Goal: Transaction & Acquisition: Purchase product/service

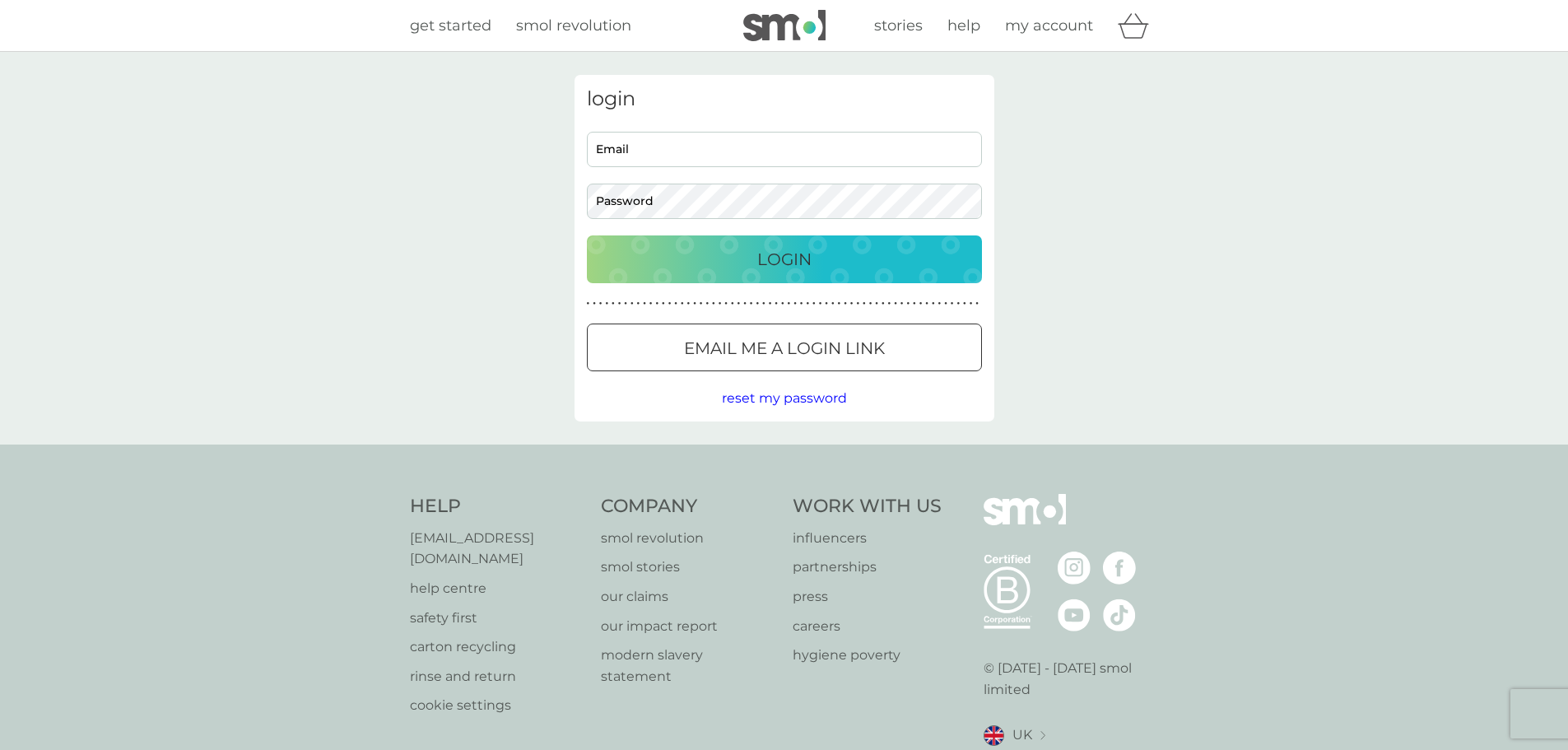
click at [621, 151] on input "Email" at bounding box center [784, 150] width 395 height 35
type input "Caroline@narla.co.uk"
click at [764, 257] on p "Login" at bounding box center [784, 259] width 54 height 26
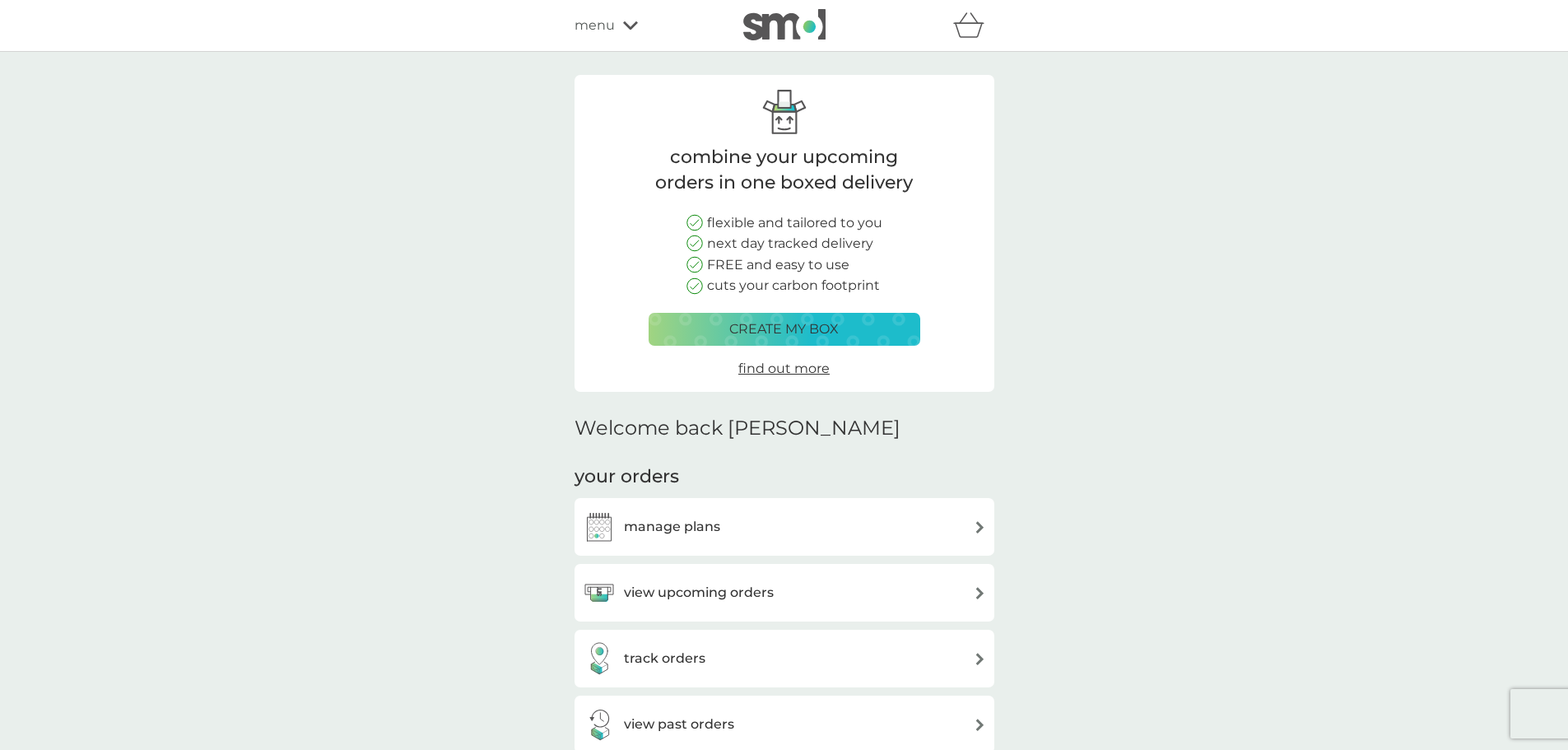
click at [977, 589] on img at bounding box center [979, 593] width 12 height 12
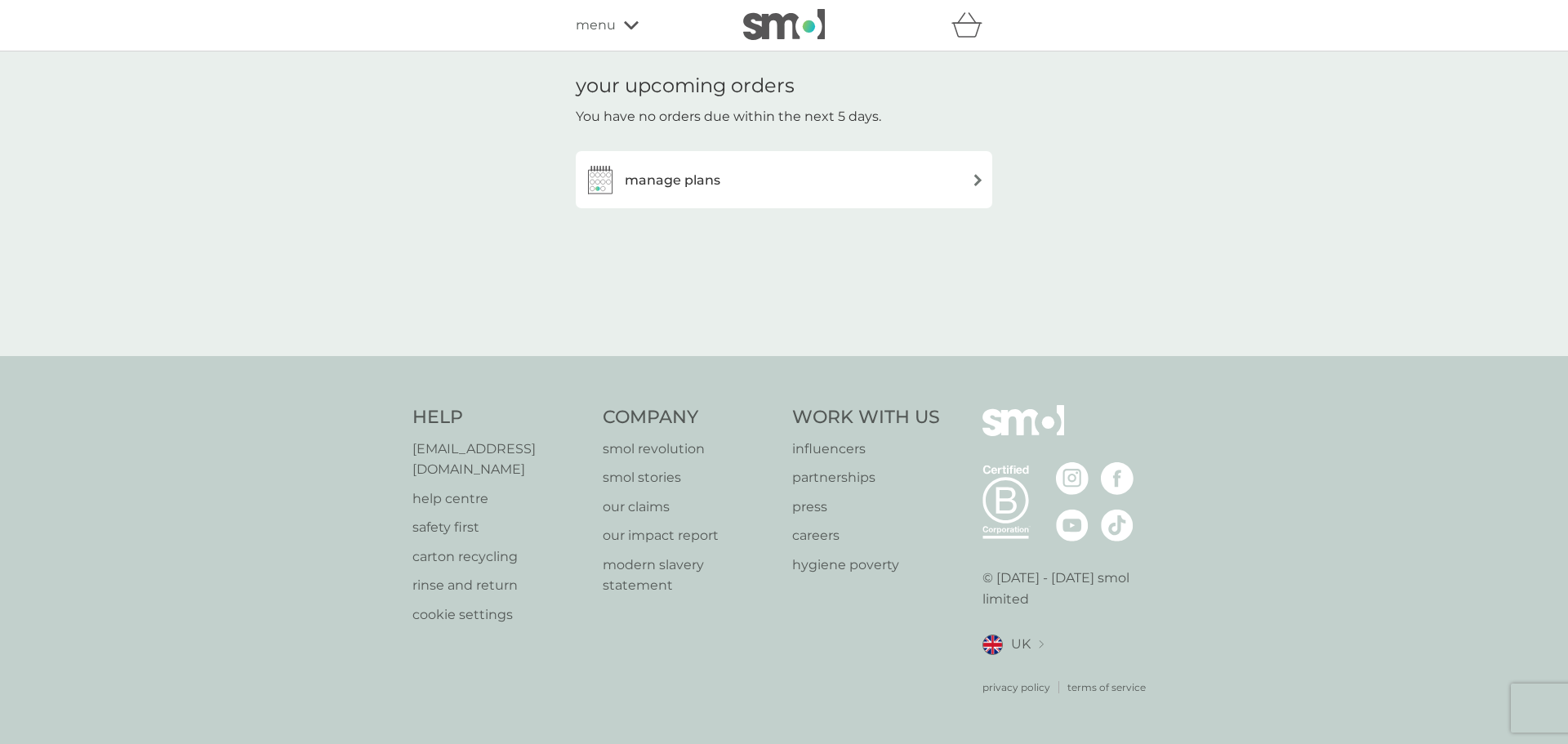
click at [978, 177] on img at bounding box center [977, 179] width 12 height 12
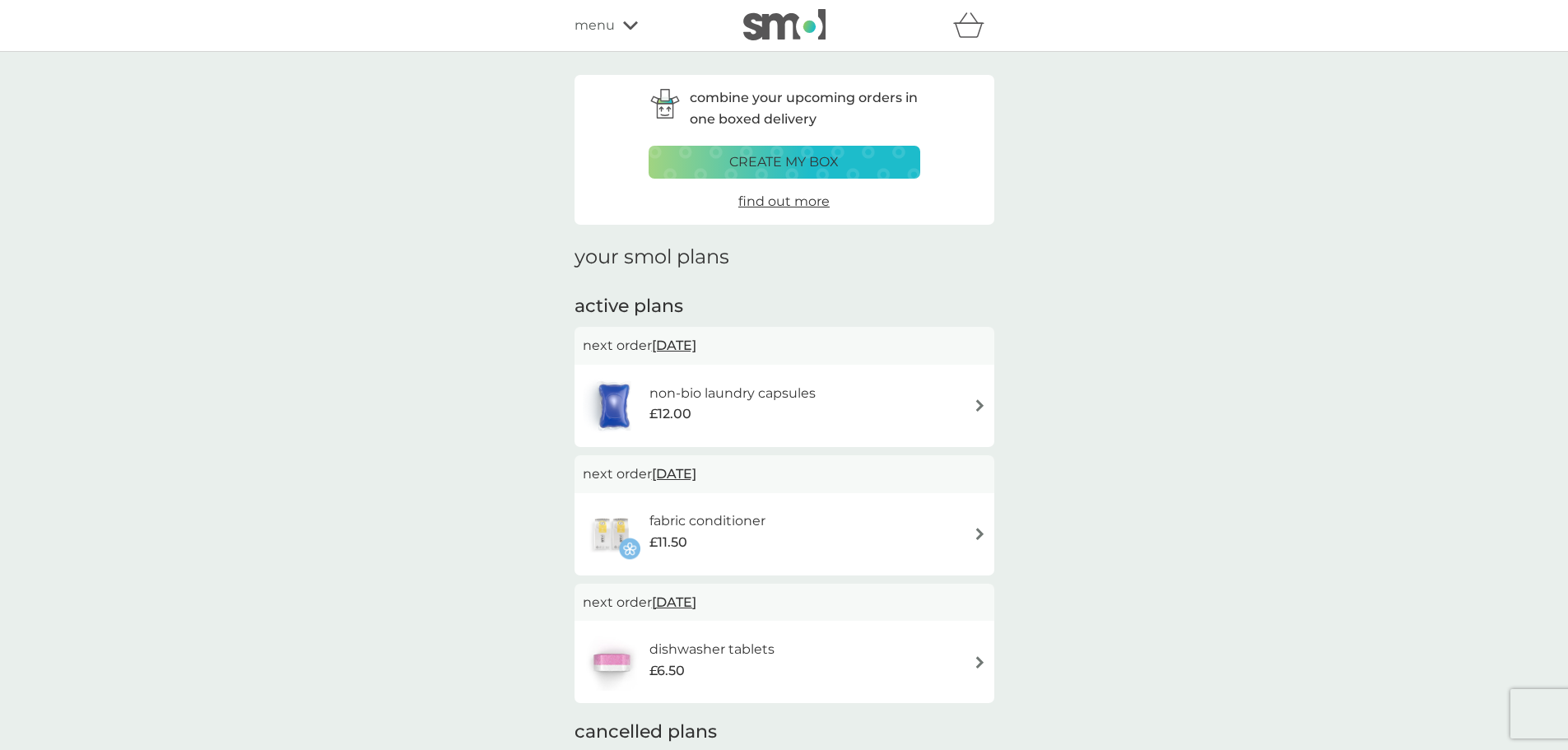
click at [977, 395] on div "non-bio laundry capsules £12.00" at bounding box center [784, 406] width 403 height 58
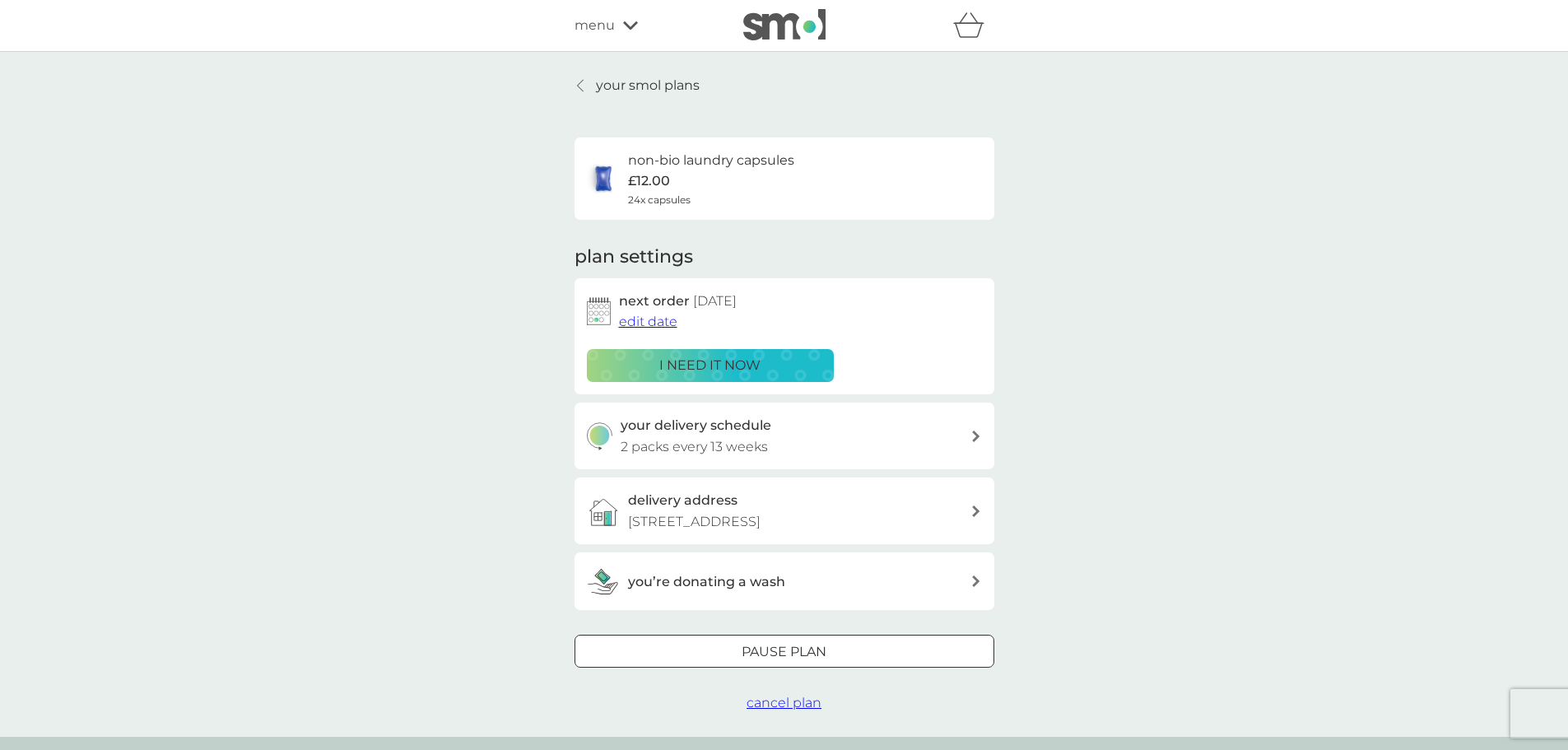
click at [725, 366] on p "i need it now" at bounding box center [709, 365] width 101 height 21
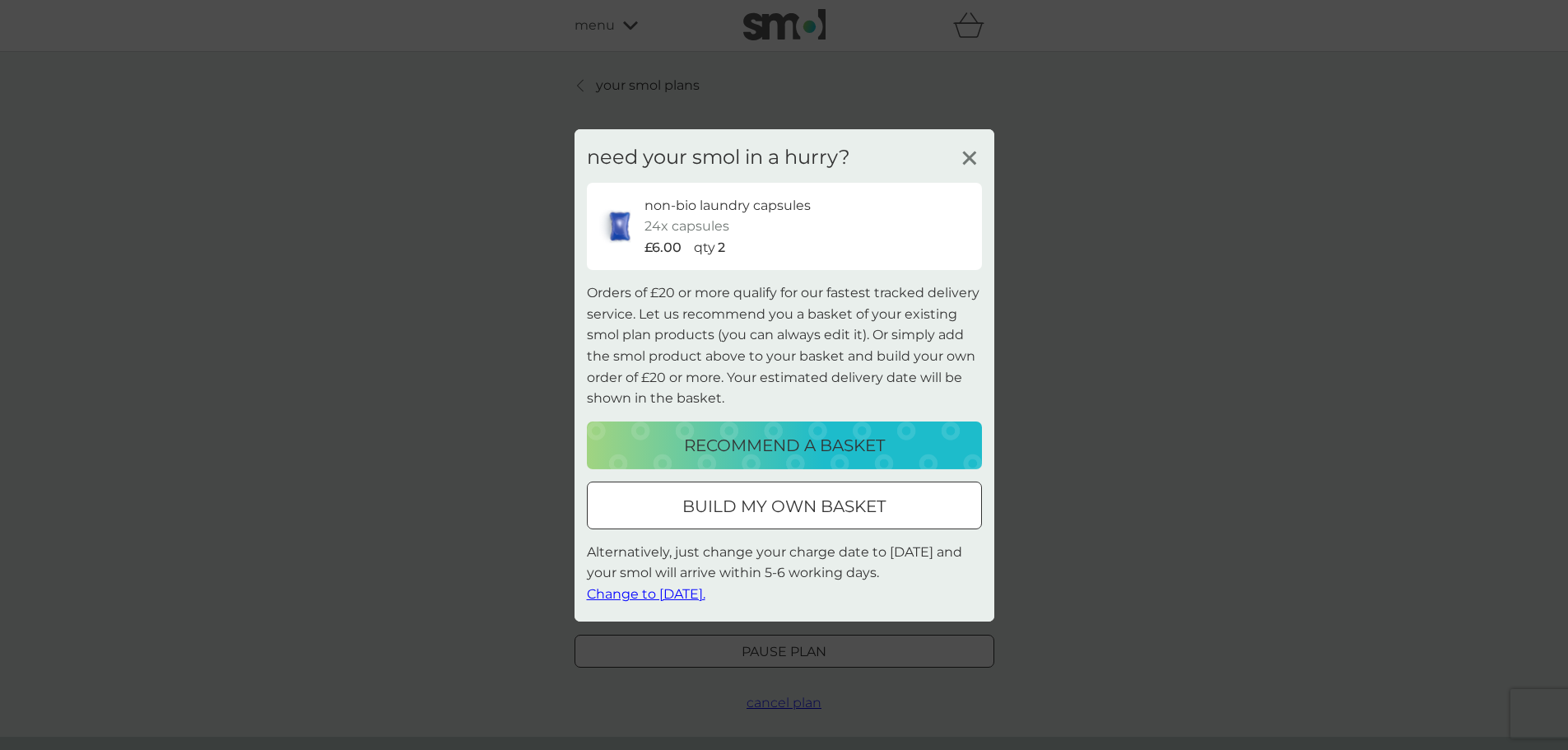
click at [759, 221] on div "non-bio laundry capsules 24x capsules £6.00 qty 2" at bounding box center [806, 226] width 325 height 63
click at [684, 592] on span "Change to [DATE]." at bounding box center [646, 594] width 118 height 16
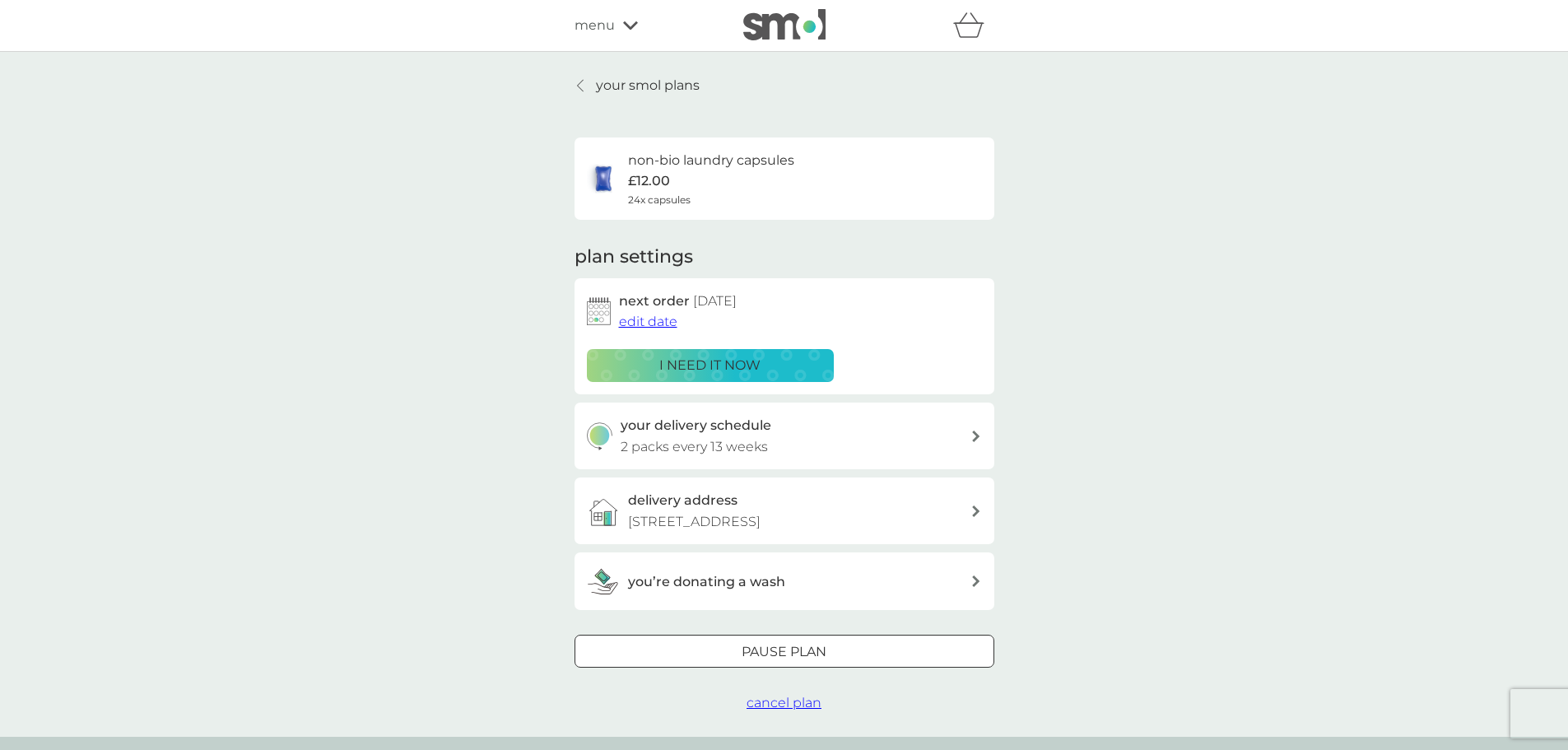
click at [977, 432] on icon at bounding box center [975, 436] width 8 height 11
select select "91"
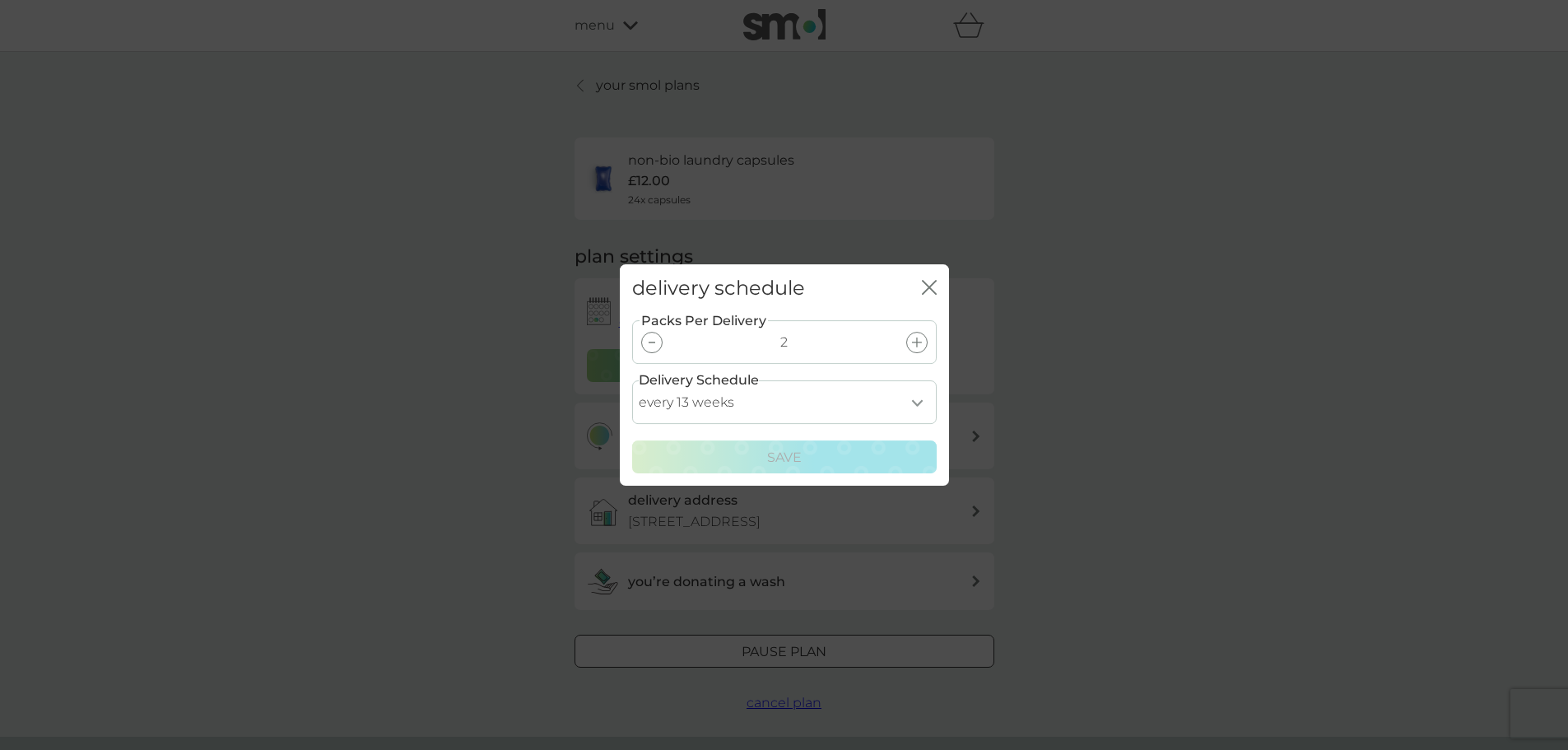
click at [915, 342] on icon at bounding box center [917, 342] width 10 height 10
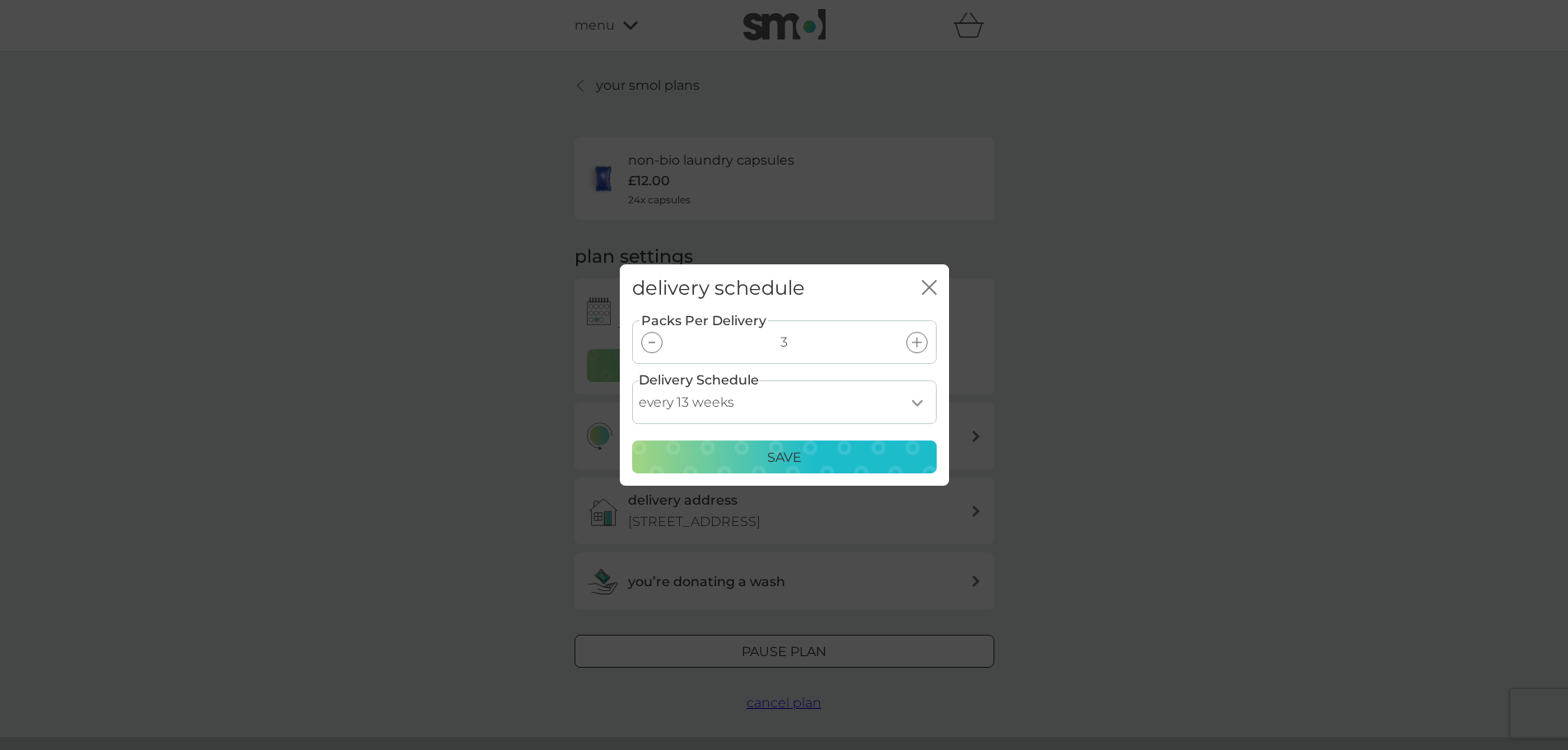
click at [775, 456] on p "Save" at bounding box center [784, 457] width 34 height 21
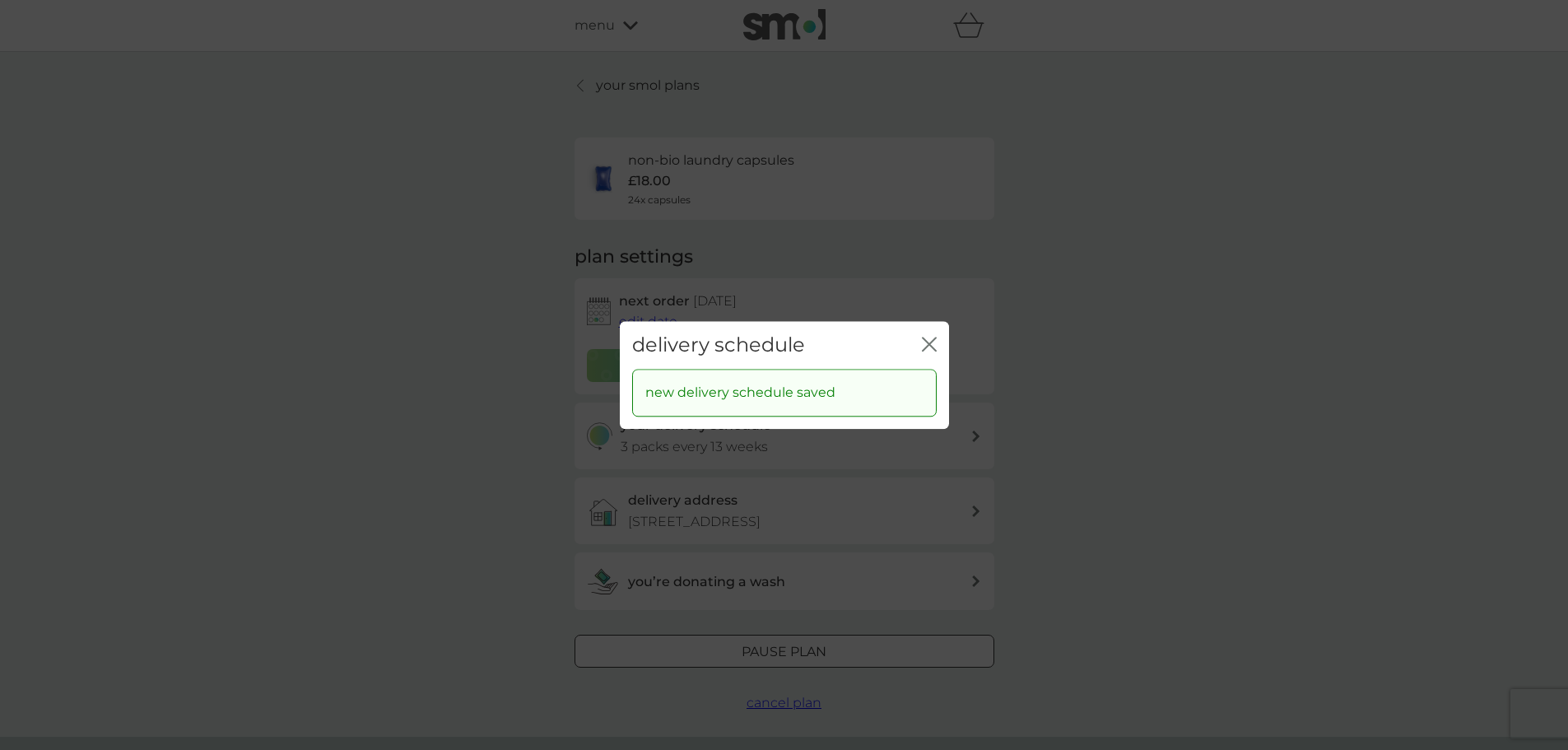
click at [927, 340] on icon "close" at bounding box center [930, 344] width 15 height 15
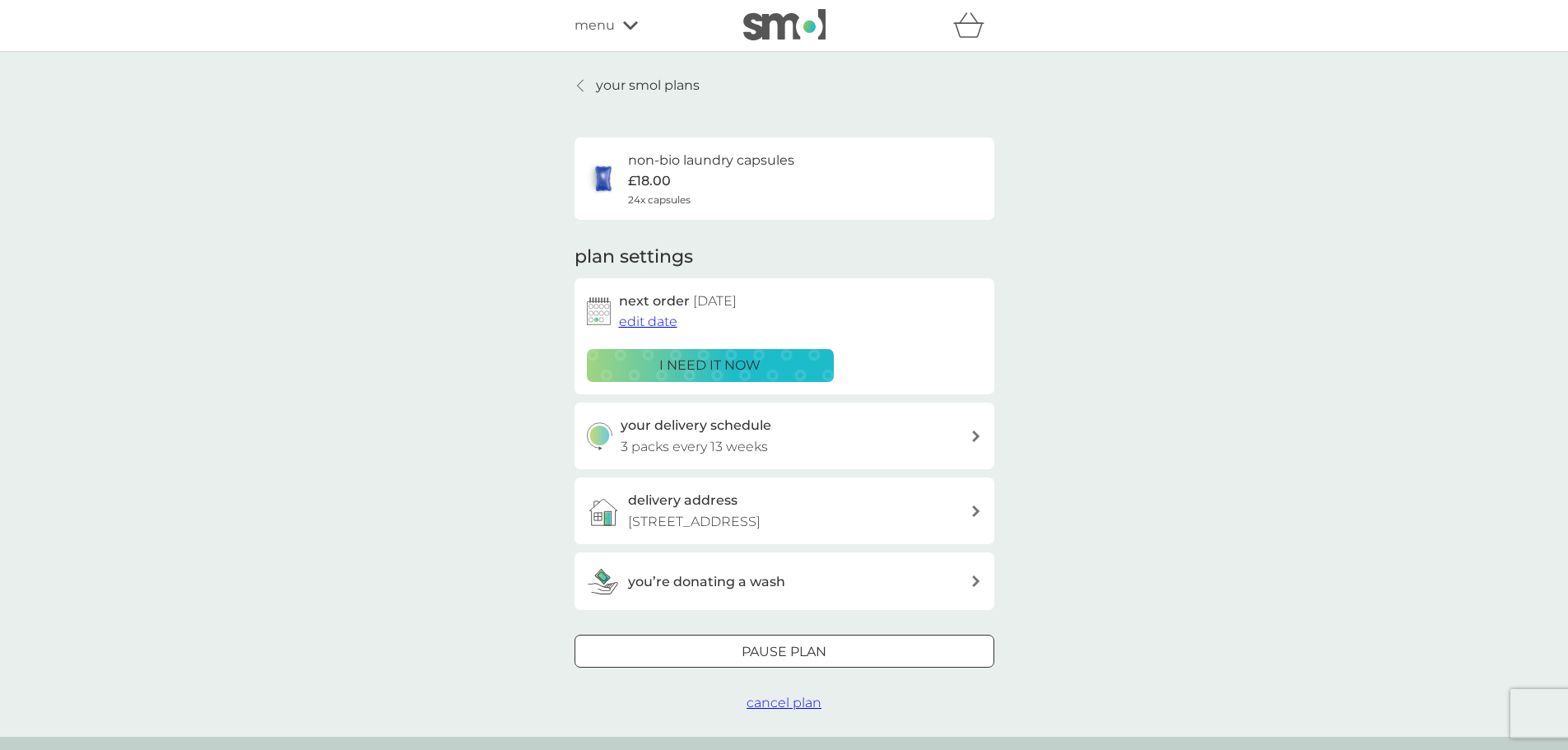
click at [976, 576] on icon at bounding box center [975, 581] width 8 height 11
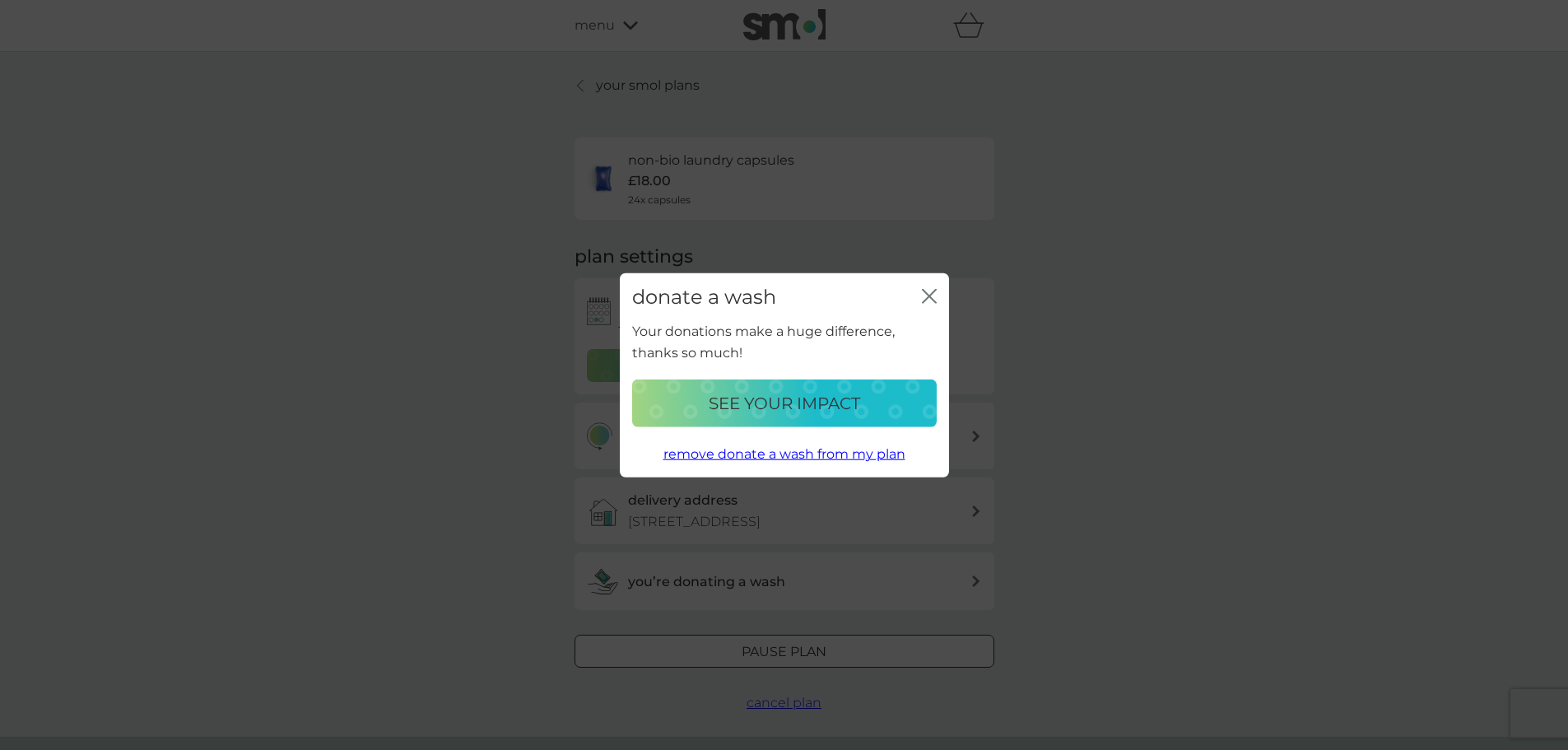
click at [930, 297] on icon "close" at bounding box center [931, 295] width 7 height 13
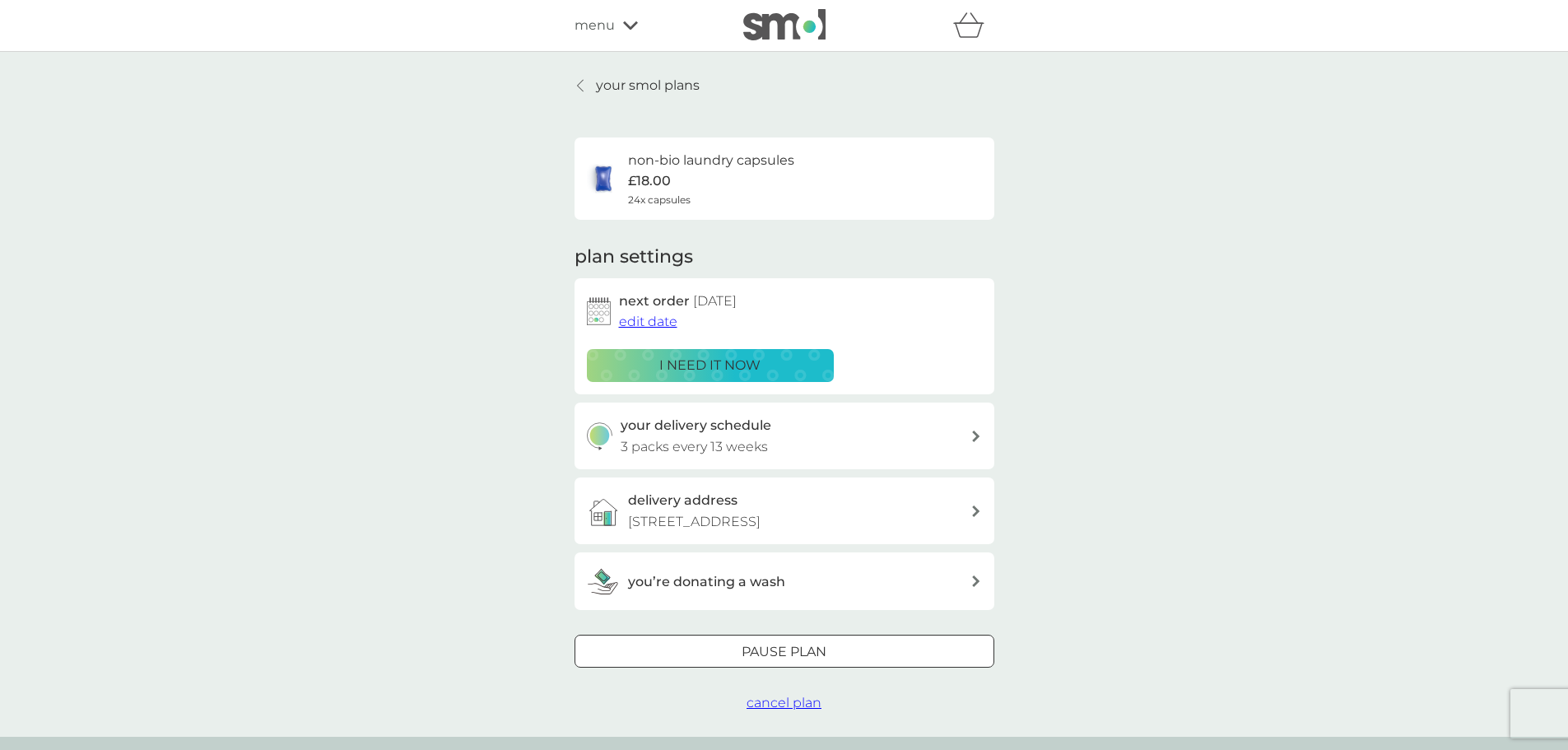
click at [734, 363] on p "i need it now" at bounding box center [709, 365] width 101 height 21
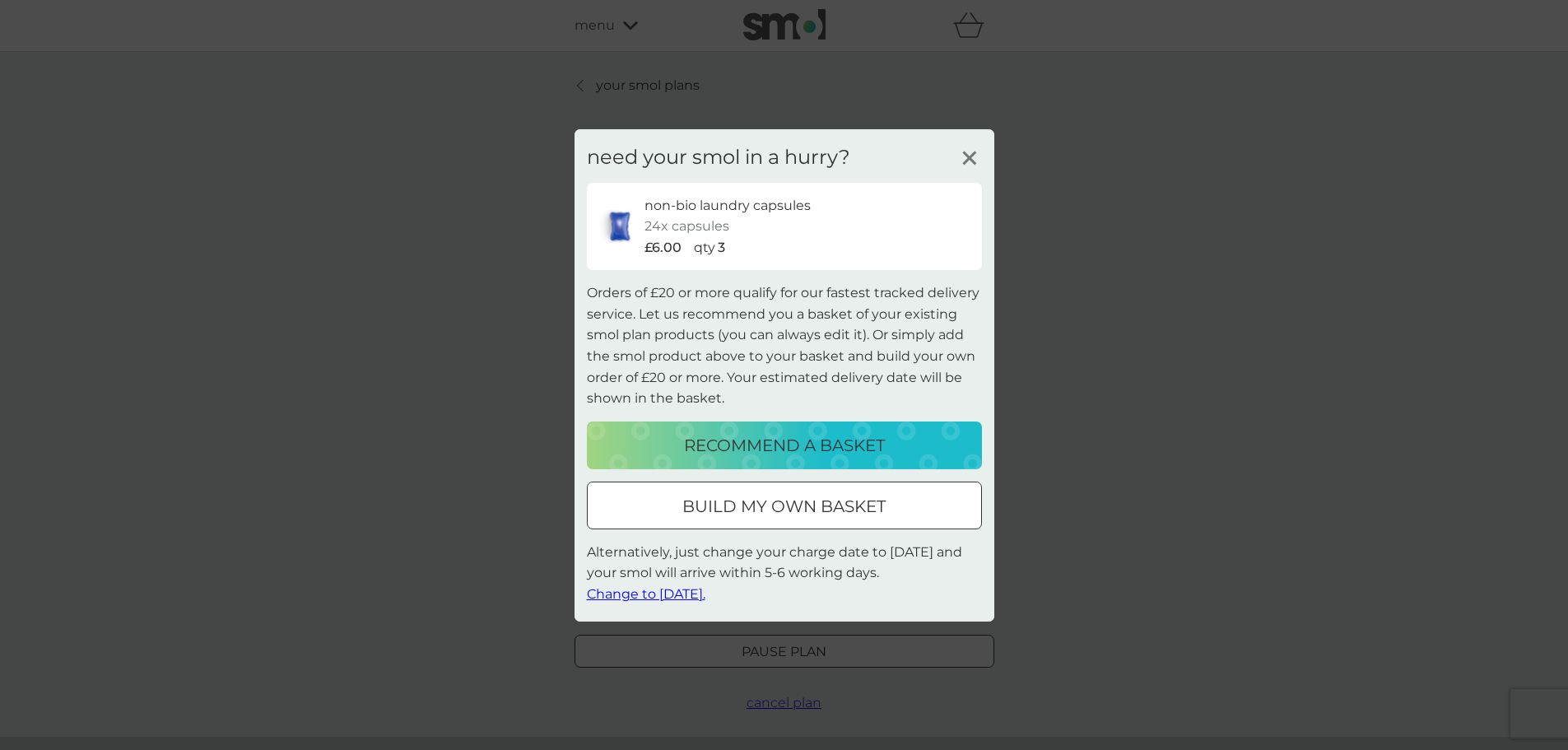
click at [646, 593] on span "Change to [DATE]." at bounding box center [646, 594] width 118 height 16
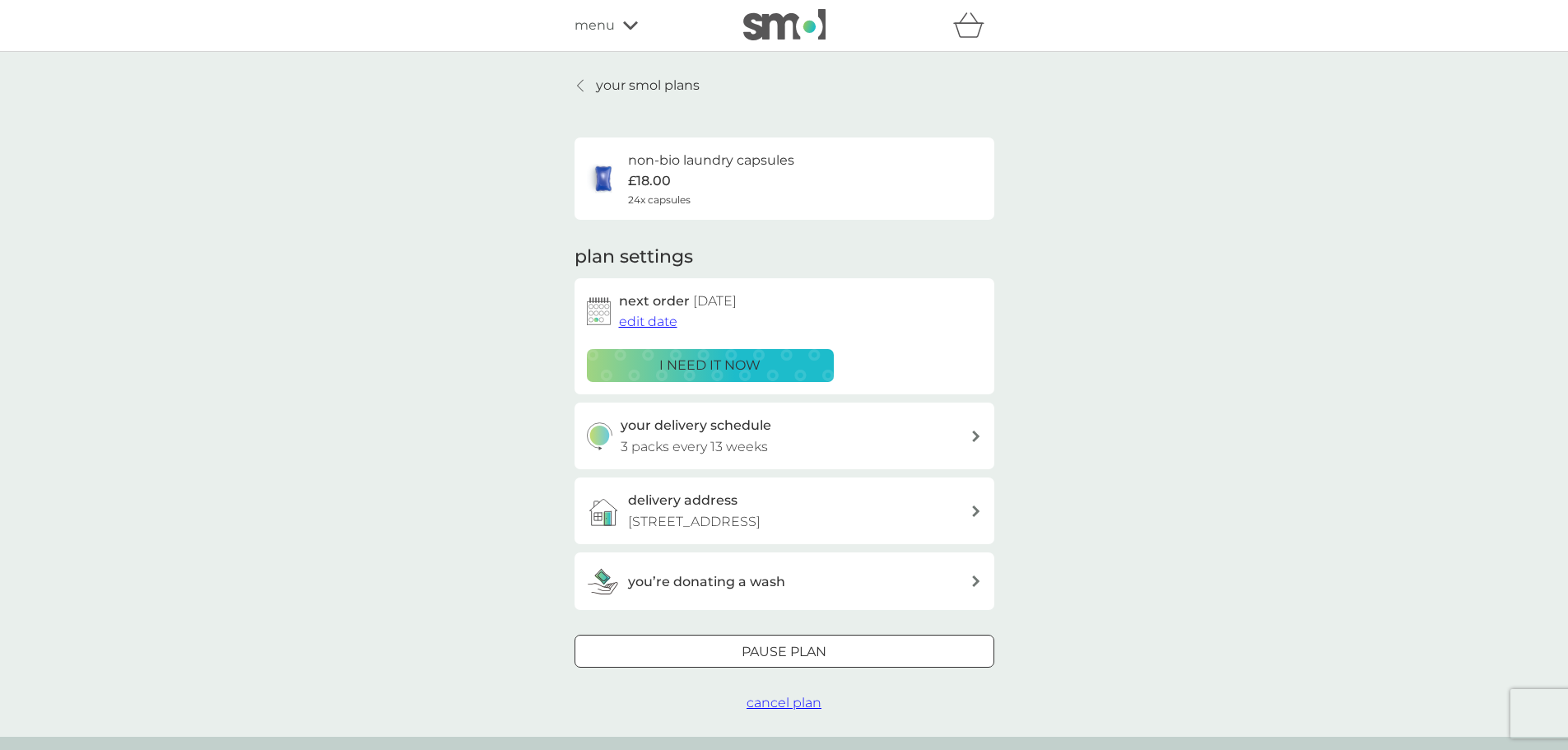
click at [978, 507] on icon at bounding box center [975, 511] width 8 height 11
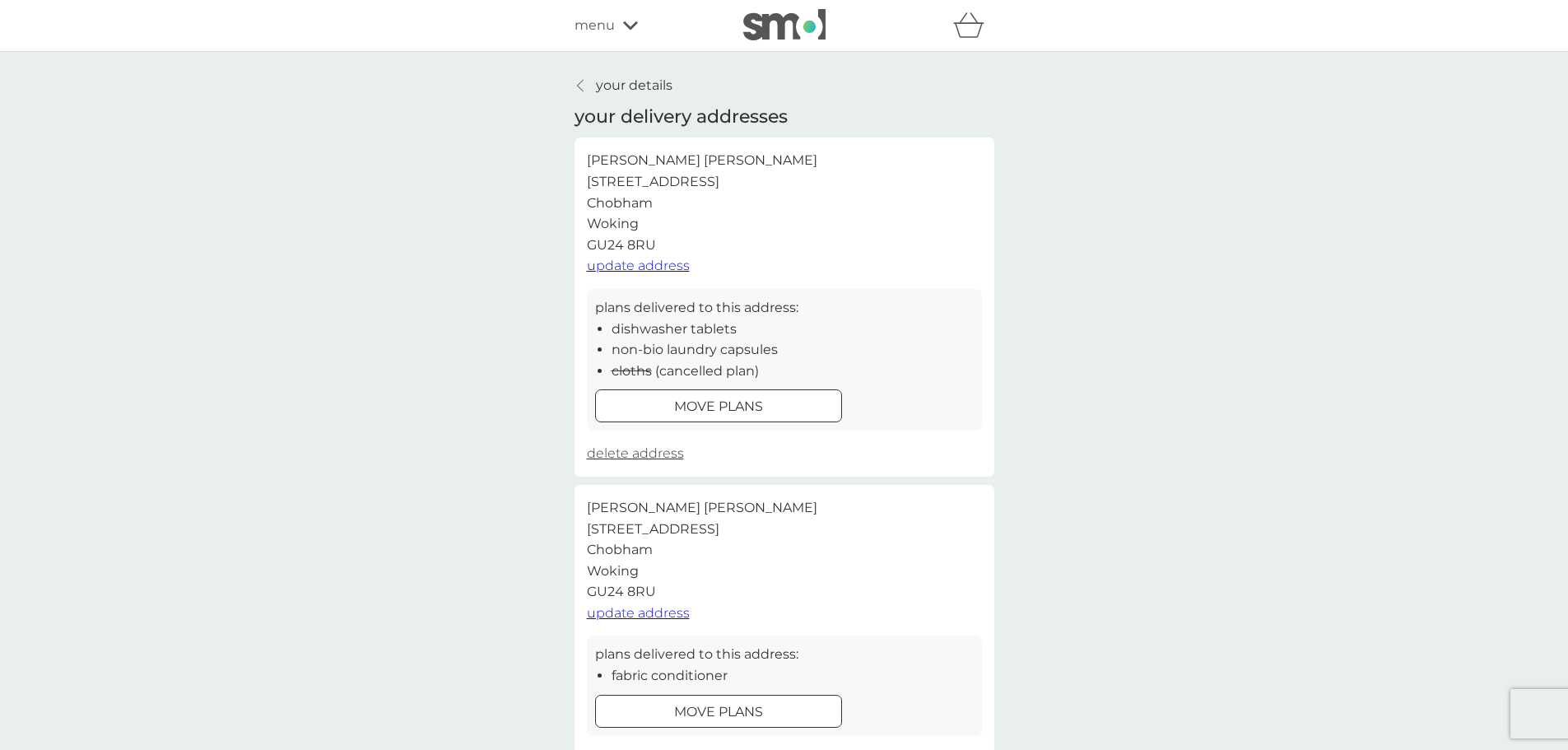
click at [576, 82] on div at bounding box center [581, 86] width 11 height 13
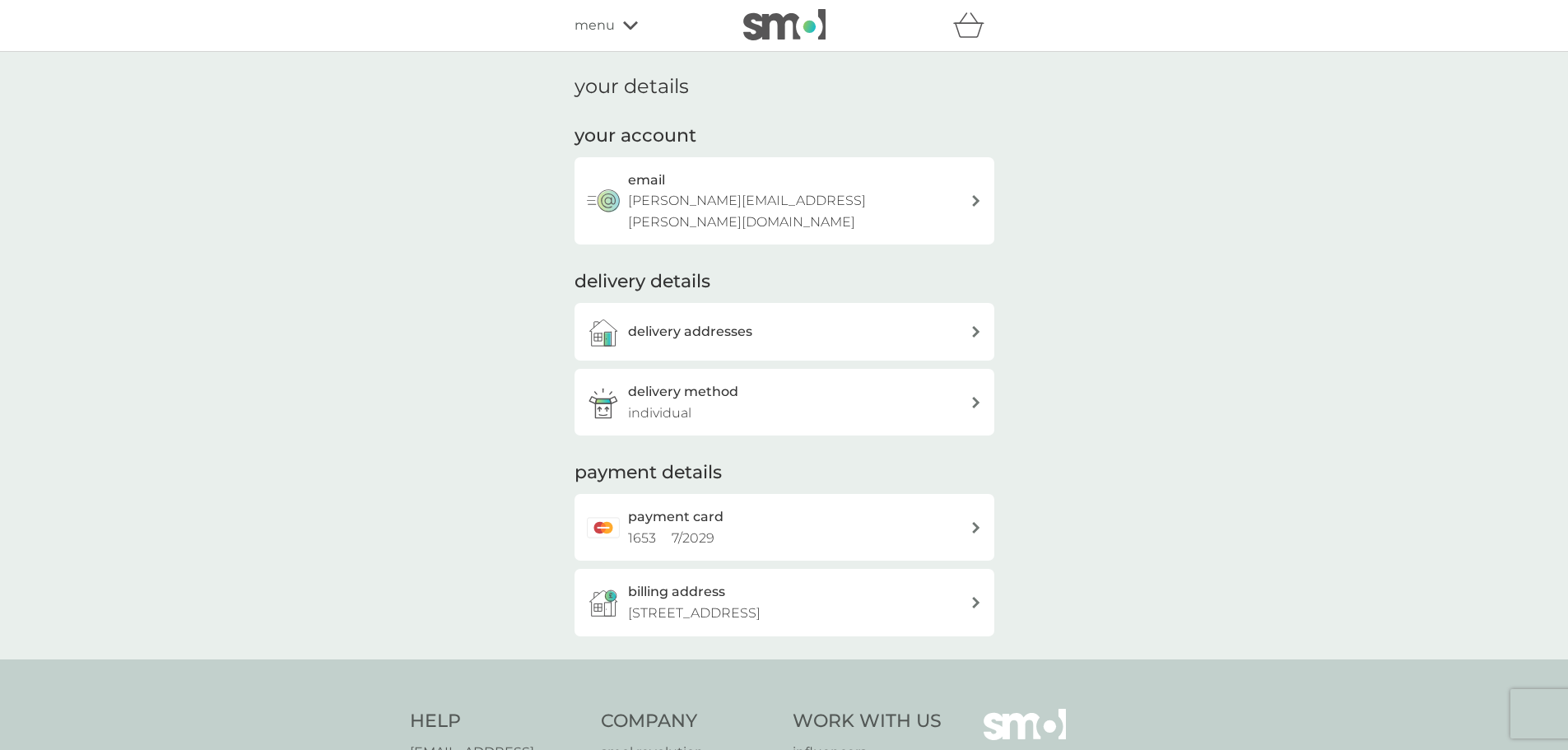
click at [966, 23] on icon "basket" at bounding box center [969, 24] width 32 height 25
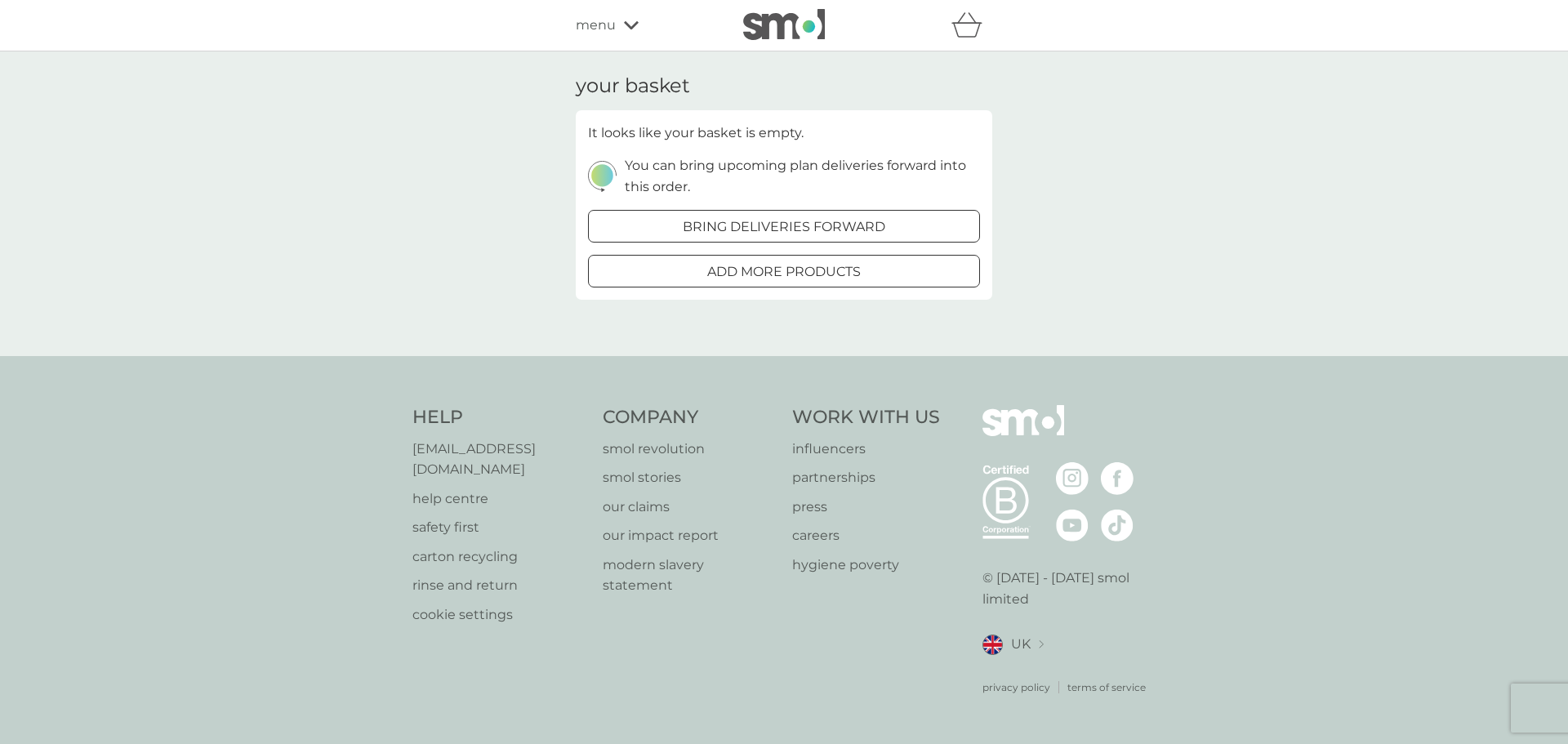
click at [791, 230] on div at bounding box center [784, 226] width 59 height 18
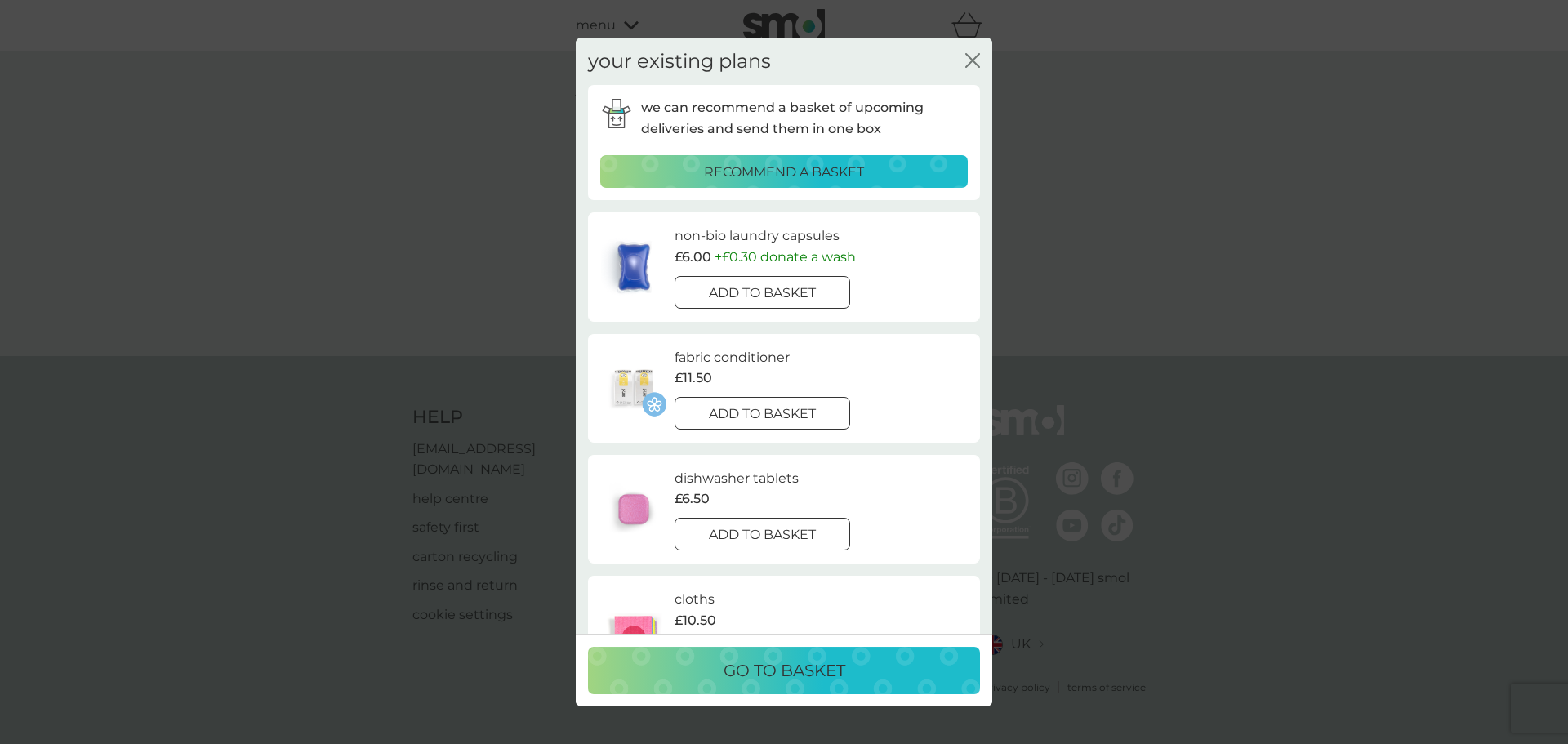
click at [768, 288] on div at bounding box center [762, 293] width 59 height 18
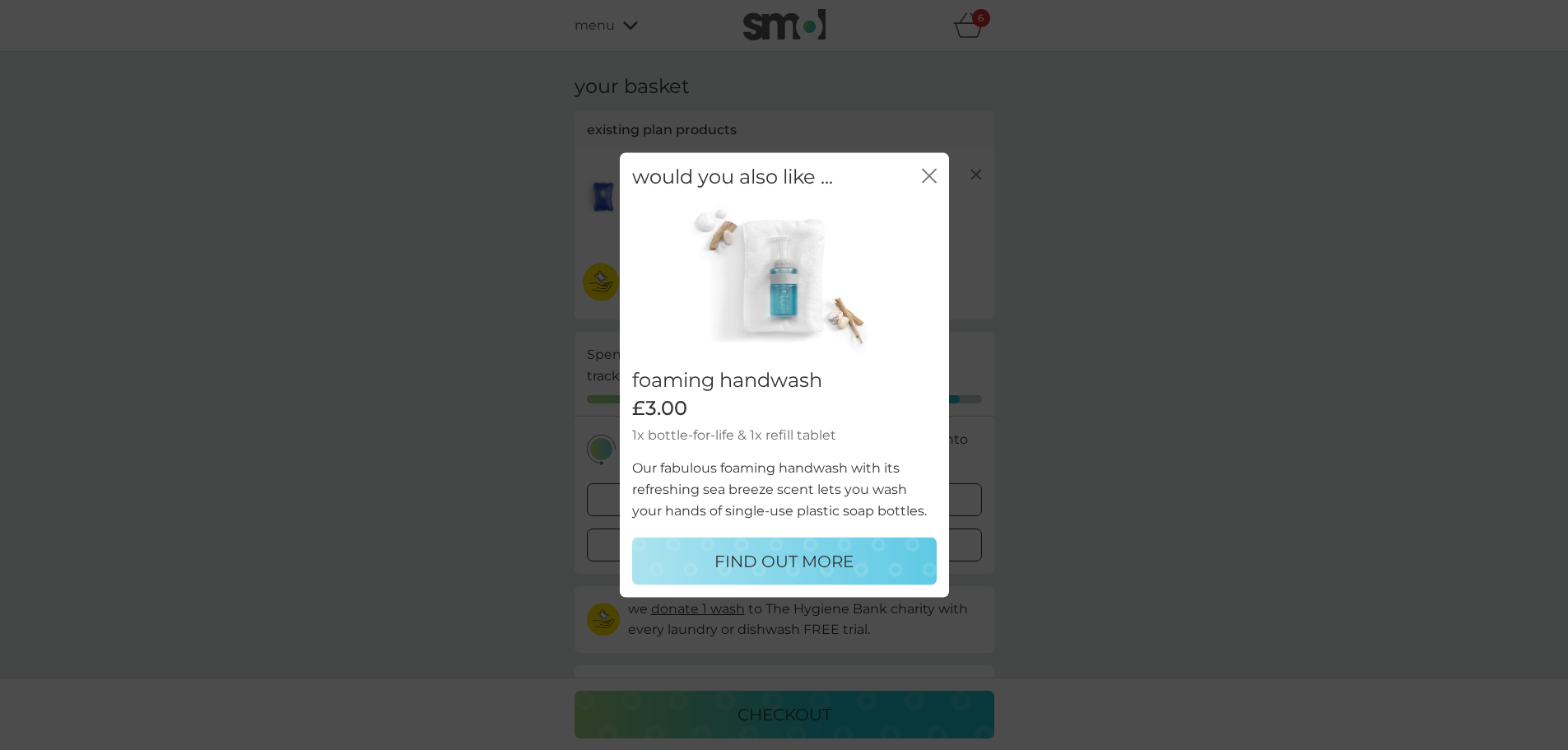
click at [929, 175] on g "close" at bounding box center [929, 175] width 13 height 13
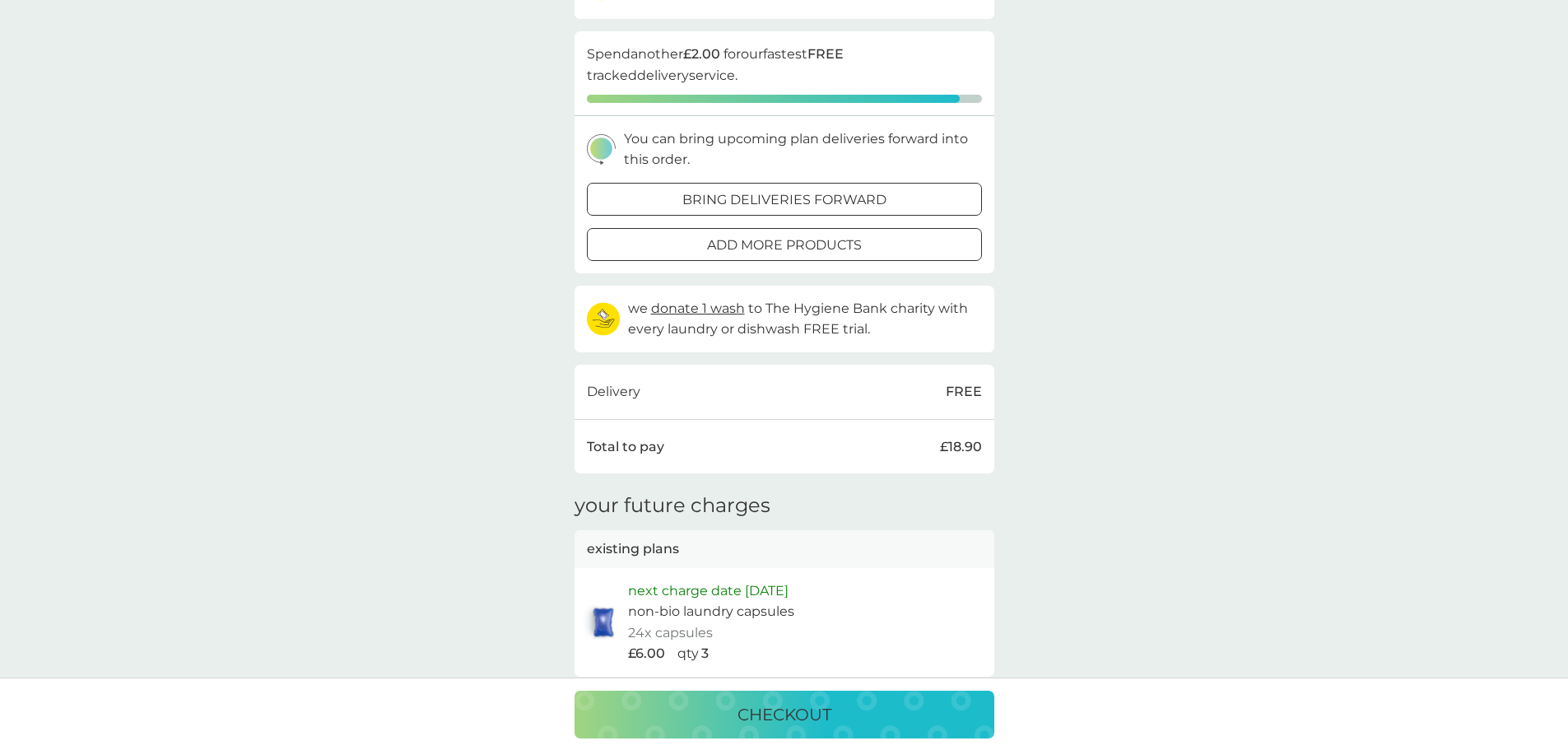
scroll to position [494, 0]
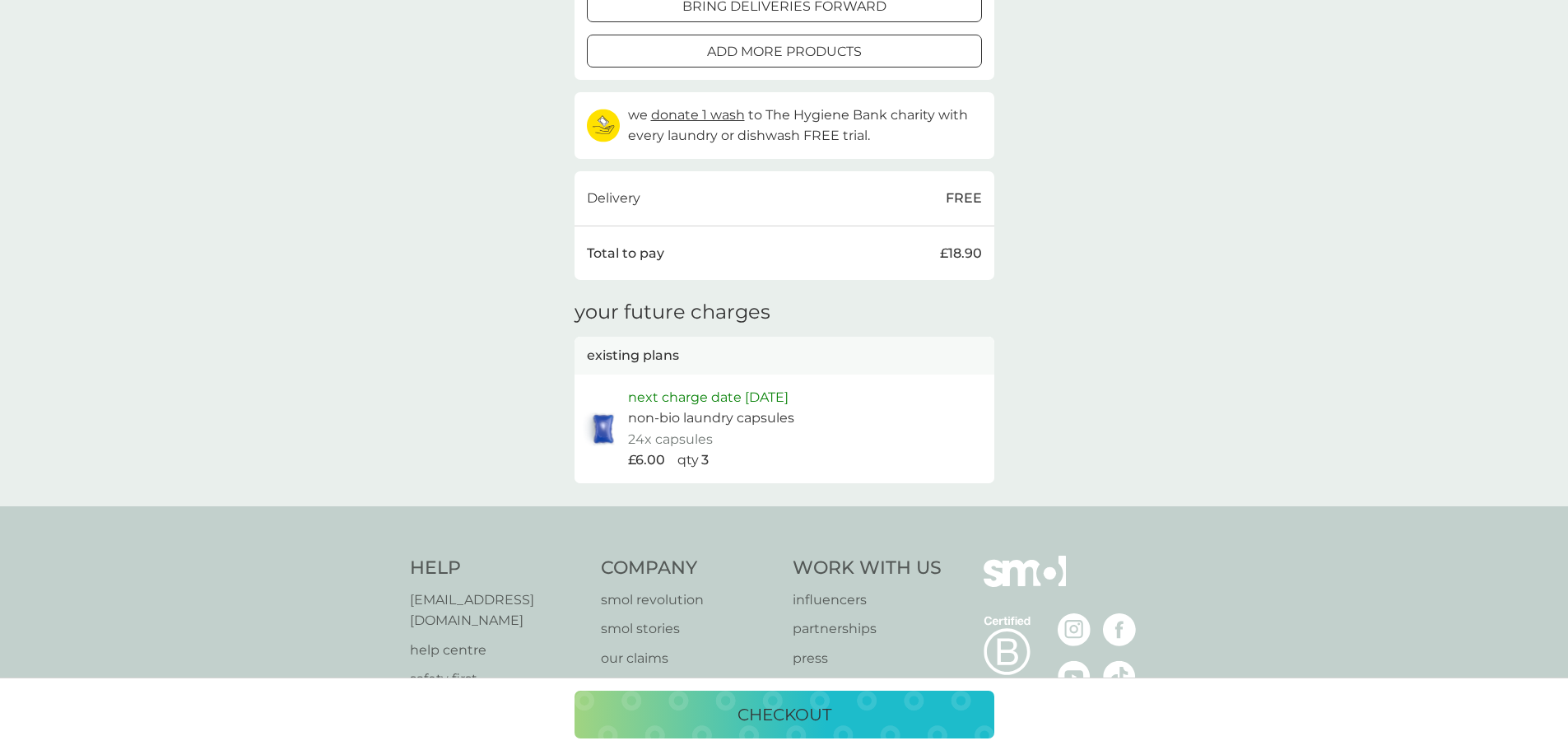
click at [797, 715] on p "checkout" at bounding box center [784, 715] width 94 height 26
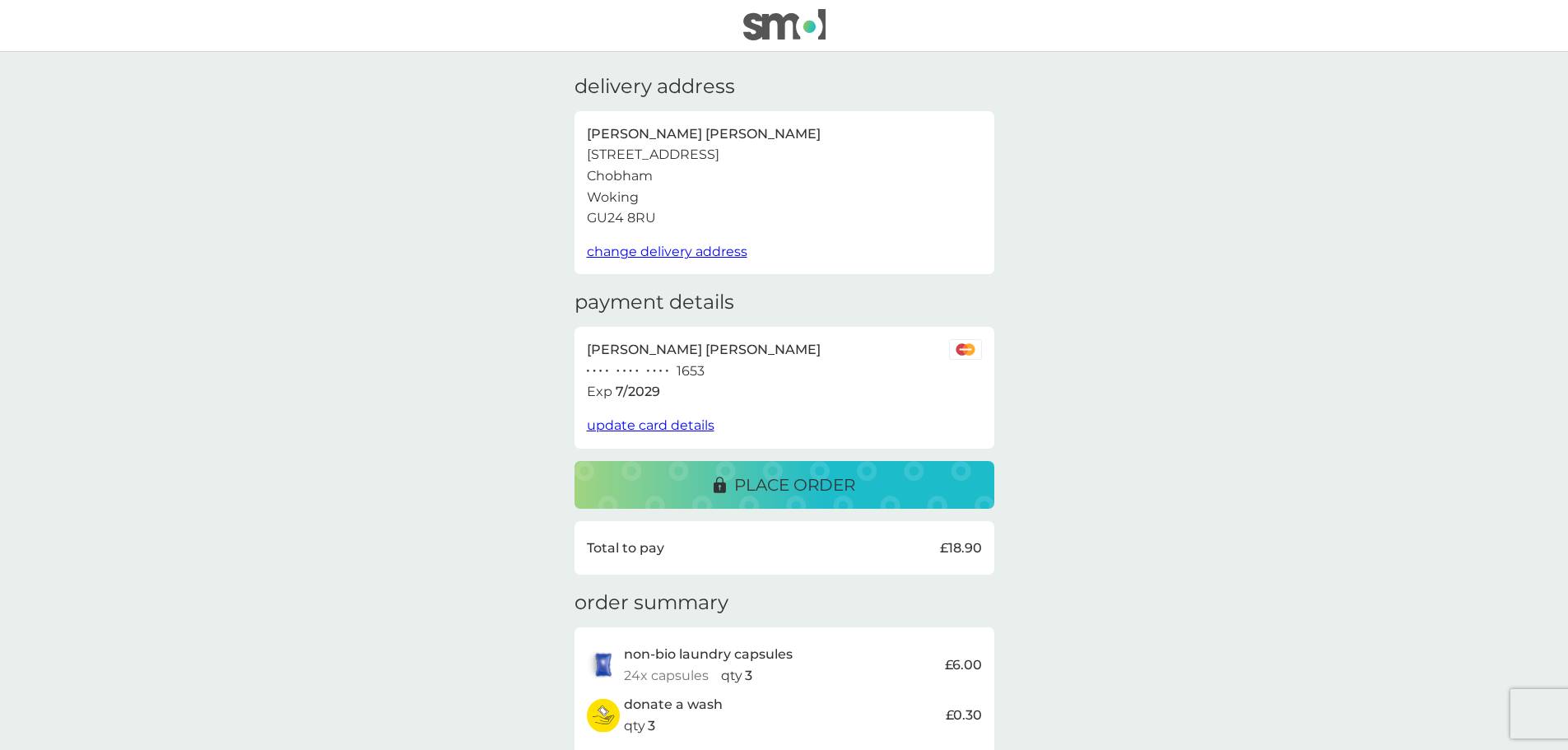
click at [784, 479] on p "place order" at bounding box center [795, 485] width 121 height 26
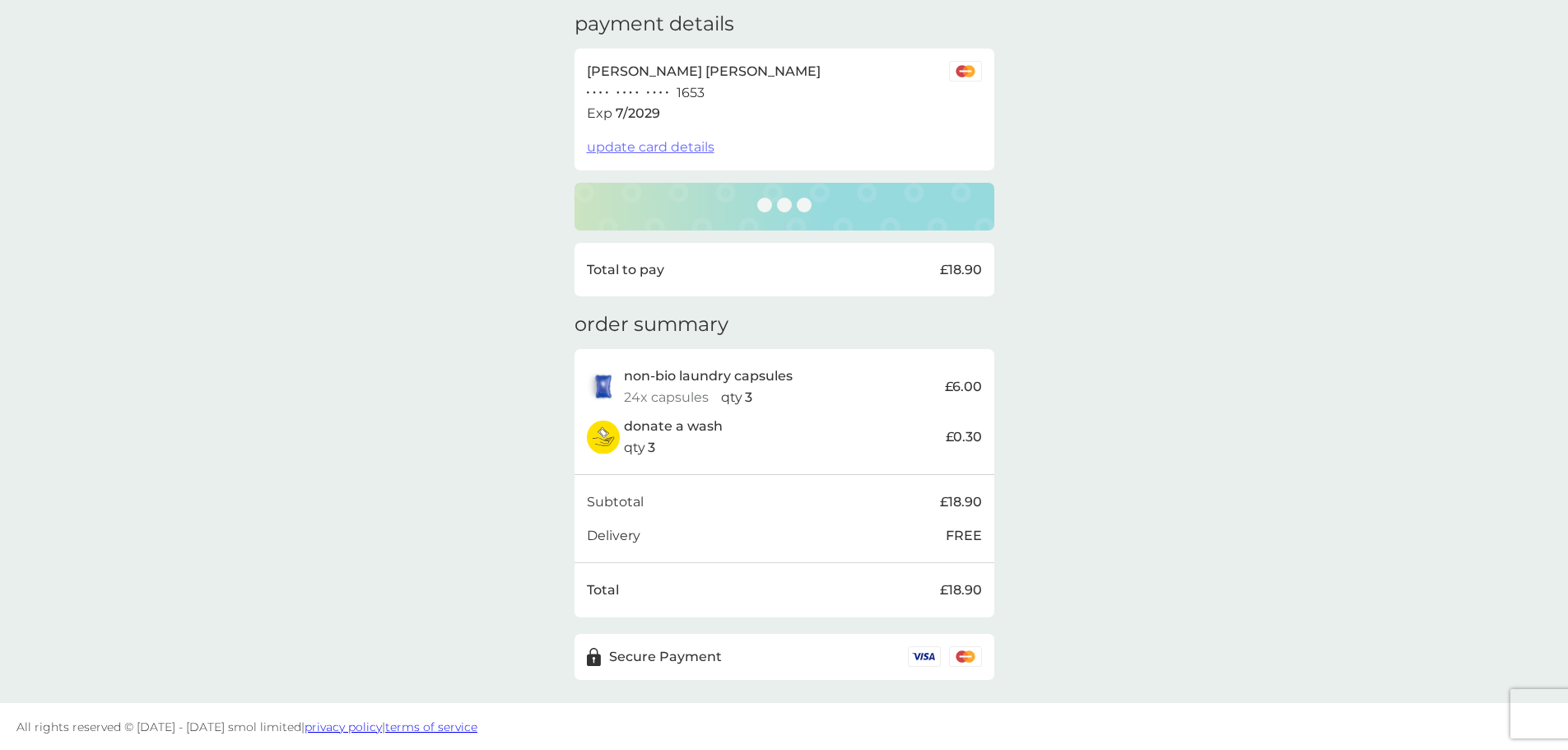
scroll to position [279, 0]
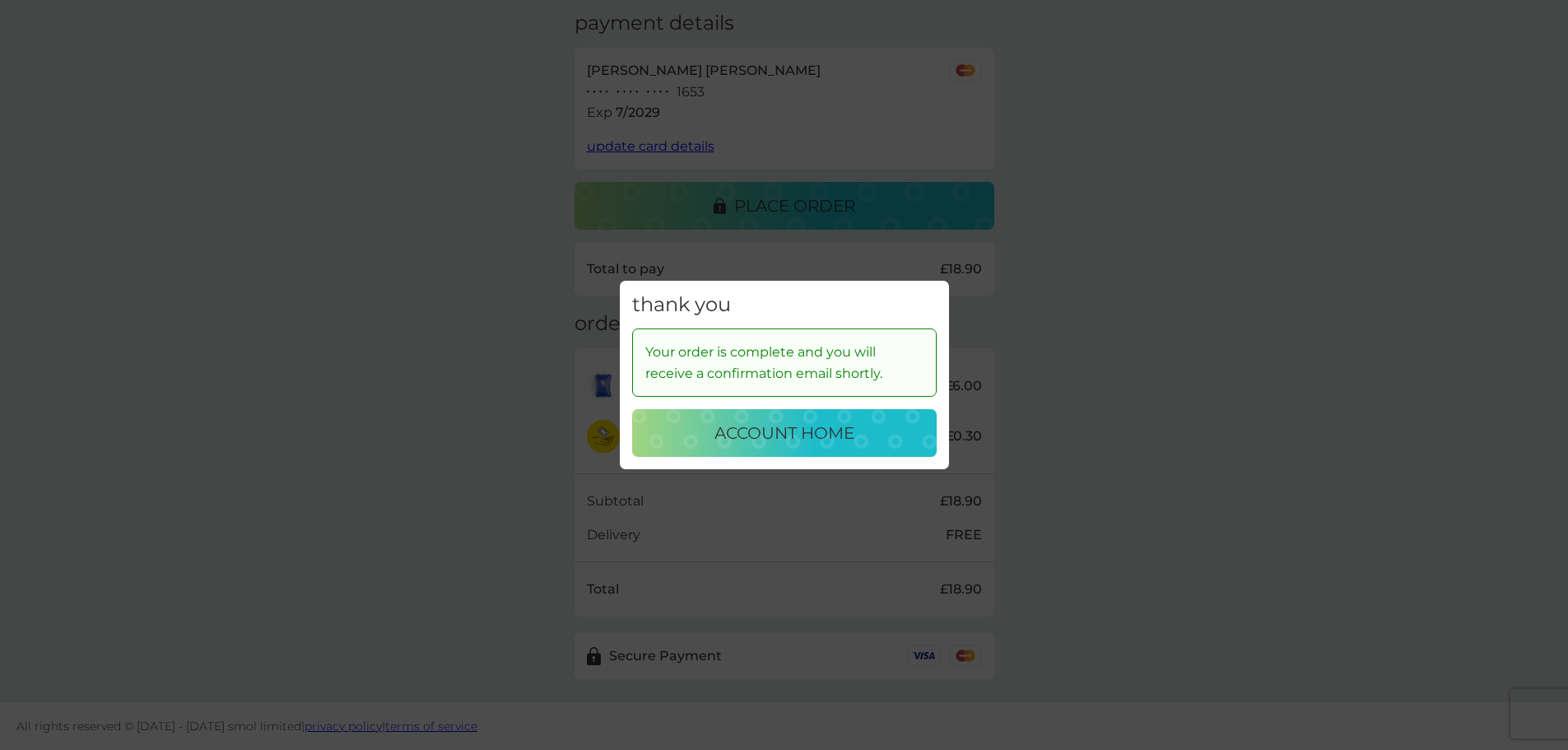
click at [1137, 362] on div "thank you Your order is complete and you will receive a confirmation email shor…" at bounding box center [784, 375] width 1568 height 750
click at [791, 424] on p "account home" at bounding box center [784, 433] width 140 height 26
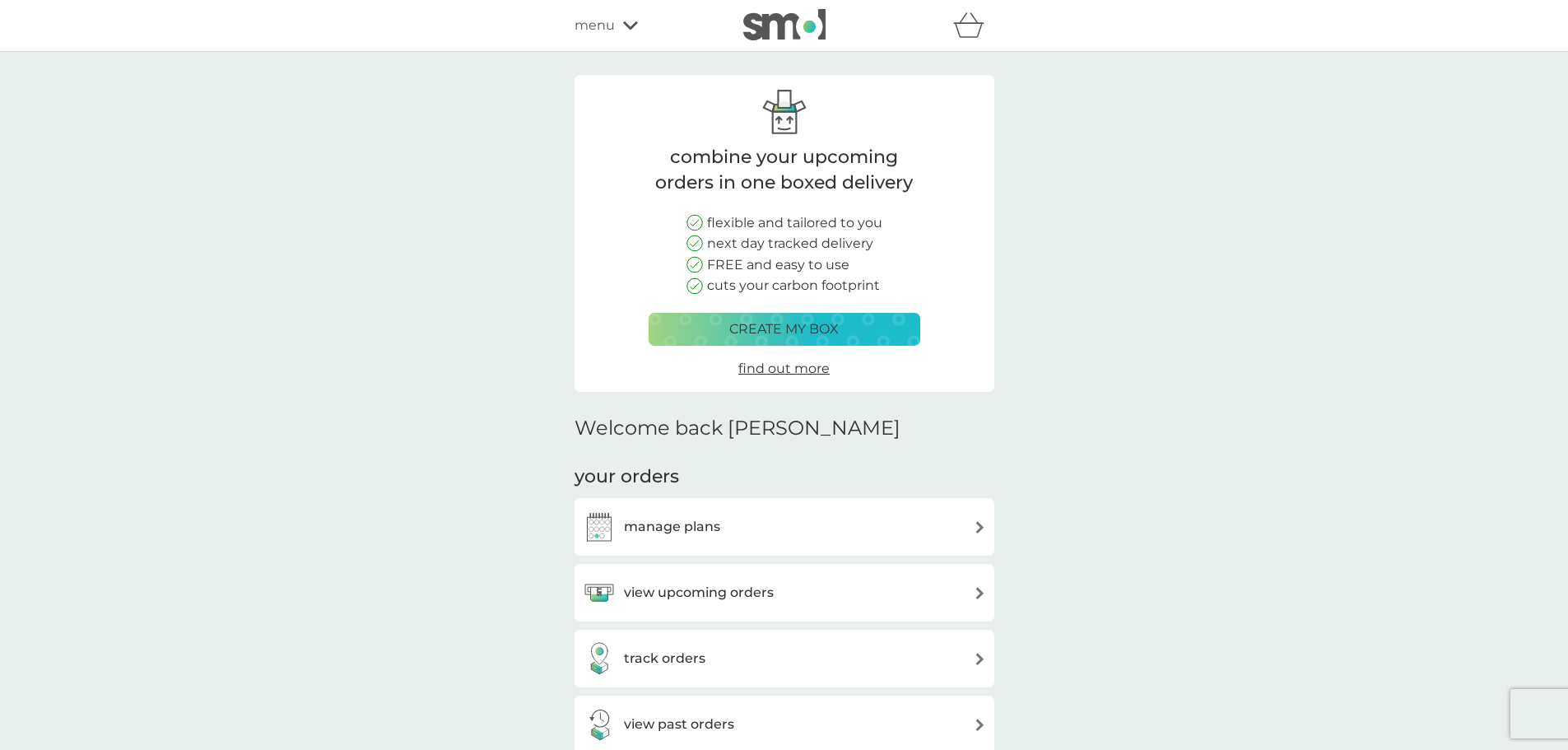
click at [978, 590] on img at bounding box center [979, 593] width 12 height 12
